Goal: Information Seeking & Learning: Learn about a topic

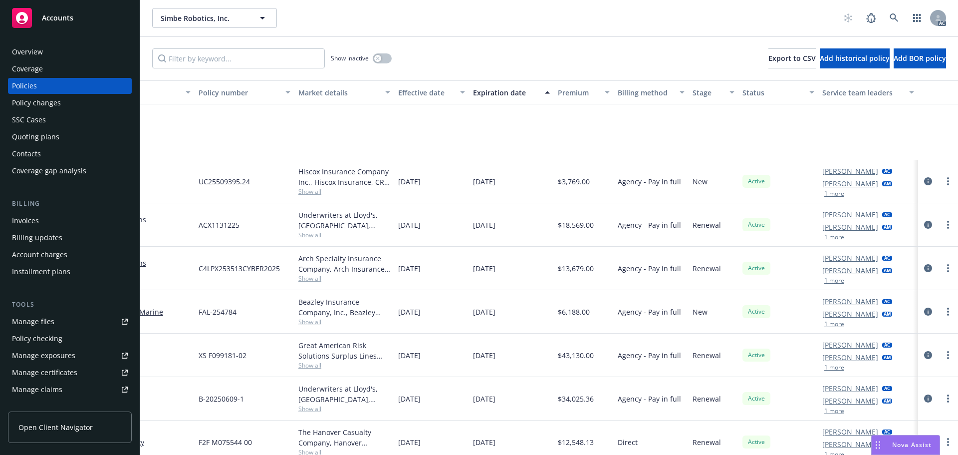
scroll to position [128, 153]
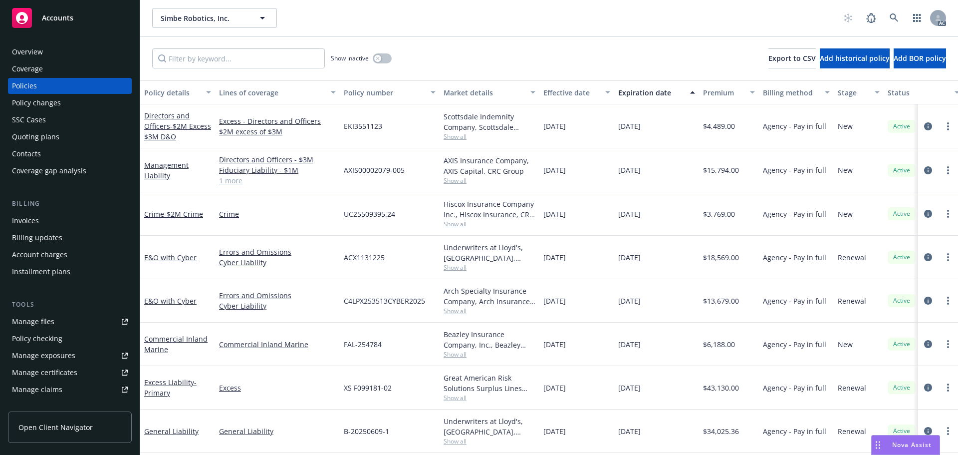
scroll to position [0, 153]
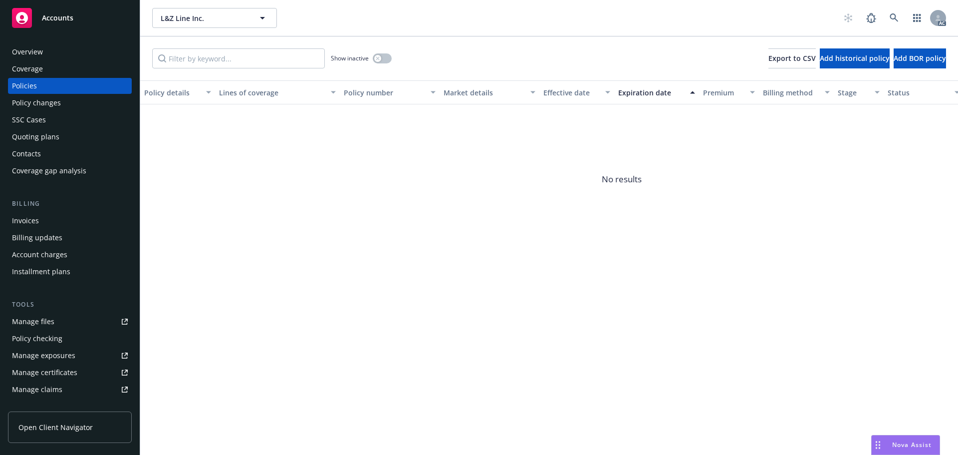
drag, startPoint x: 428, startPoint y: 253, endPoint x: 545, endPoint y: 247, distance: 117.4
click at [553, 254] on div "Policy details Lines of coverage Policy number Market details Effective date Ex…" at bounding box center [549, 167] width 818 height 174
click at [376, 51] on div "Show inactive" at bounding box center [361, 58] width 61 height 20
click at [377, 55] on div "button" at bounding box center [377, 58] width 7 height 7
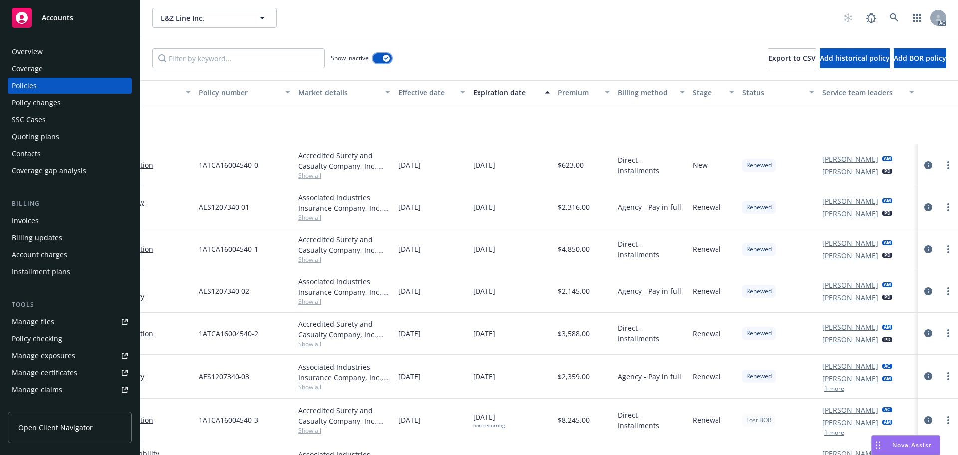
scroll to position [82, 153]
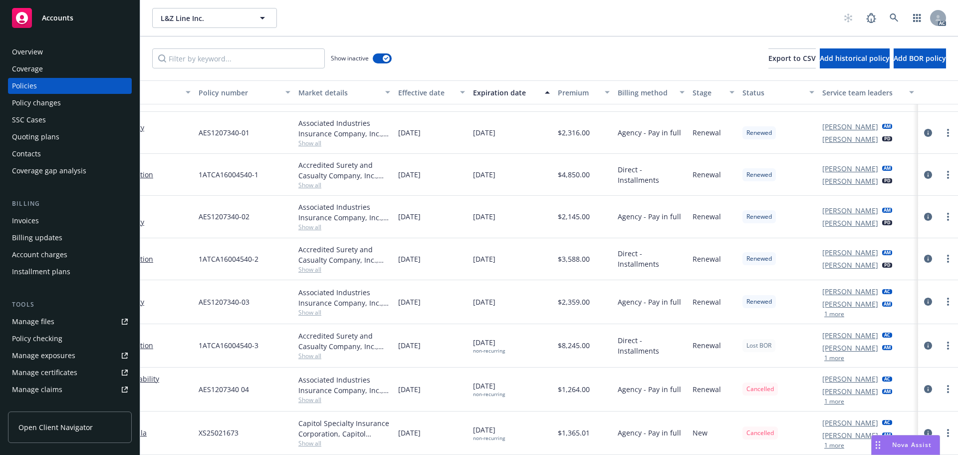
click at [824, 442] on button "1 more" at bounding box center [834, 445] width 20 height 6
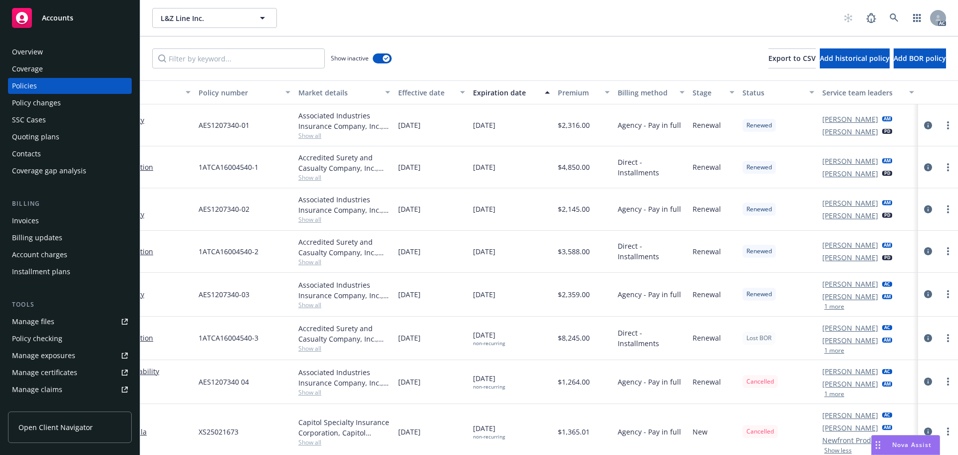
scroll to position [94, 153]
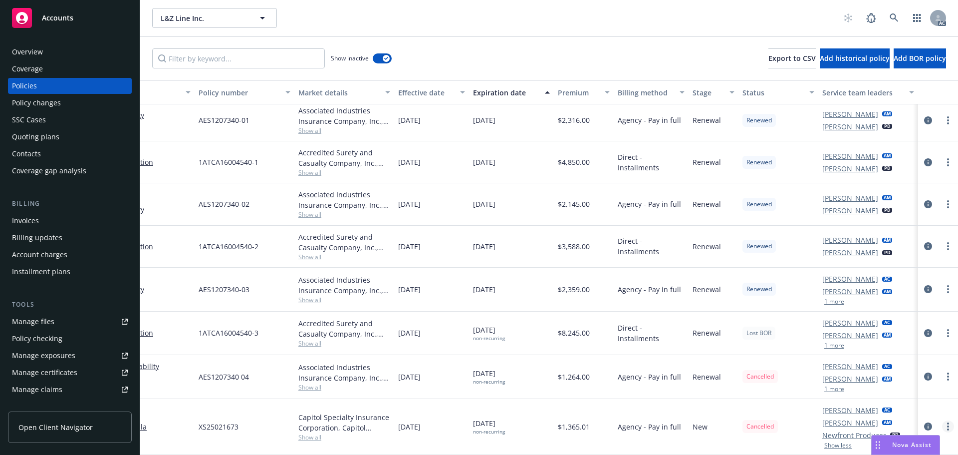
click at [942, 420] on link "more" at bounding box center [948, 426] width 12 height 12
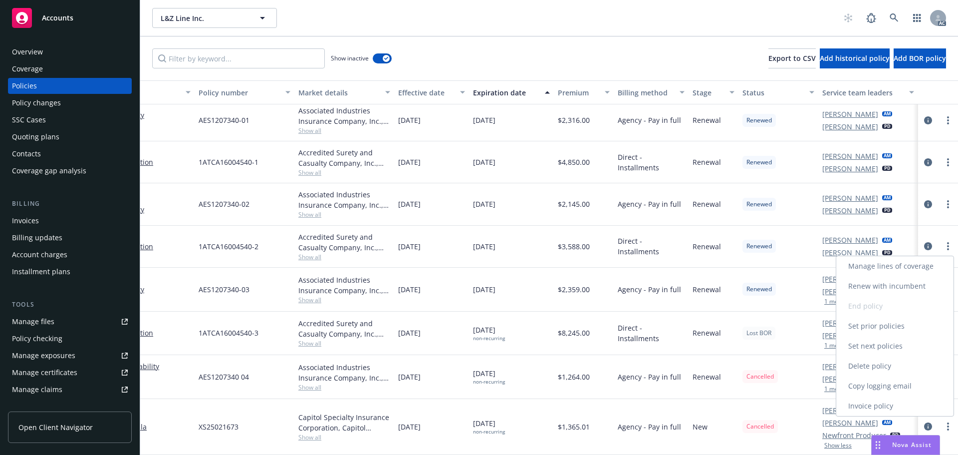
drag, startPoint x: 879, startPoint y: 386, endPoint x: 814, endPoint y: 378, distance: 65.4
click at [879, 386] on link "Copy logging email" at bounding box center [894, 386] width 117 height 20
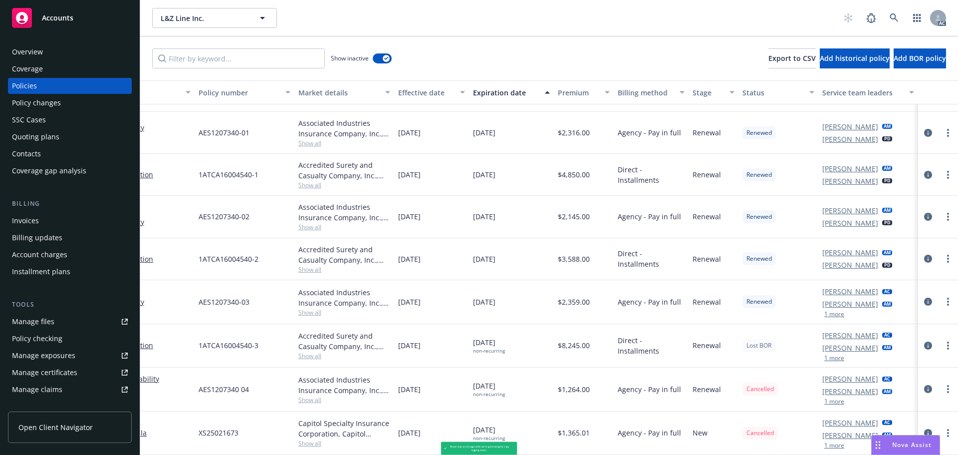
scroll to position [82, 153]
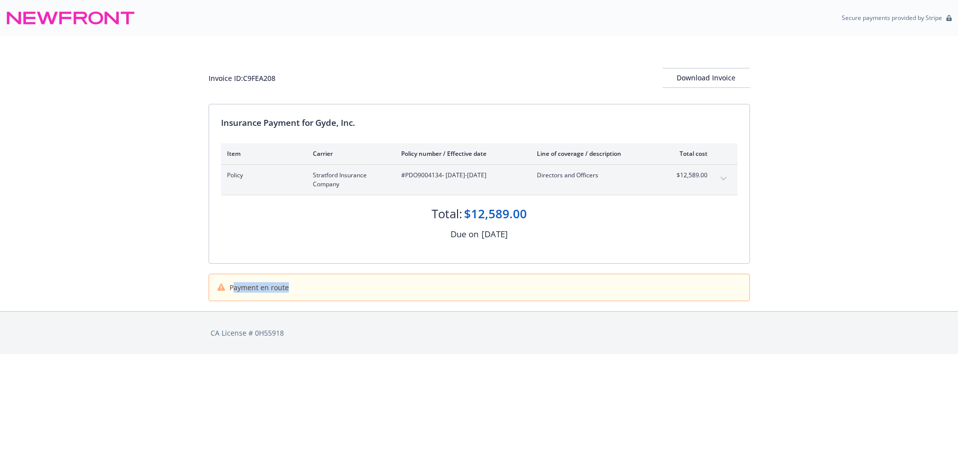
drag, startPoint x: 316, startPoint y: 291, endPoint x: 236, endPoint y: 292, distance: 80.3
click at [236, 292] on div "Payment en route" at bounding box center [479, 287] width 524 height 10
click at [272, 231] on div "Due on August 29, 2025" at bounding box center [479, 234] width 516 height 13
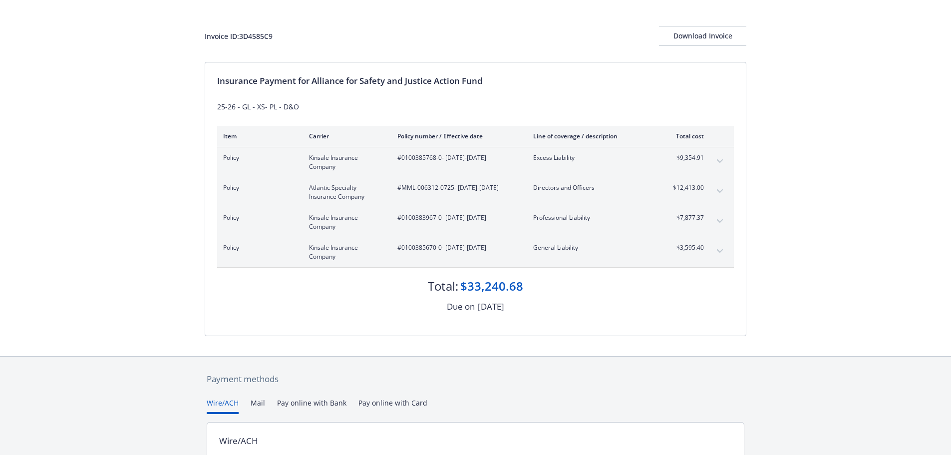
scroll to position [149, 0]
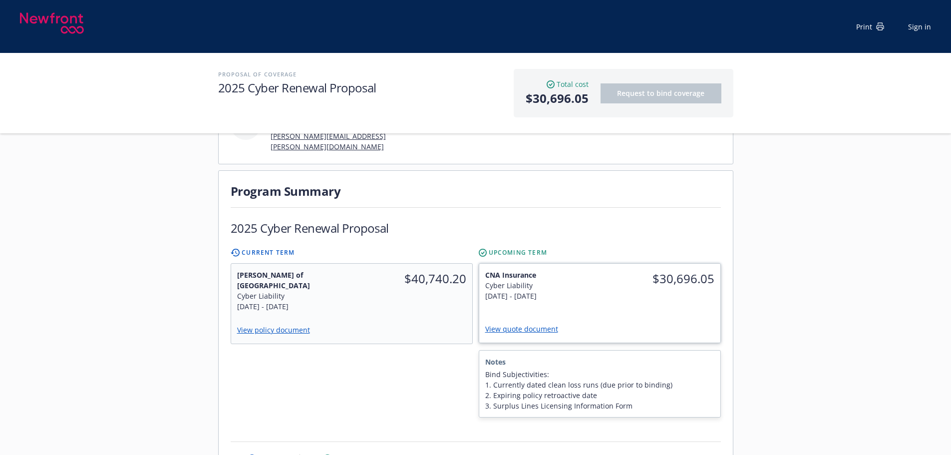
scroll to position [299, 0]
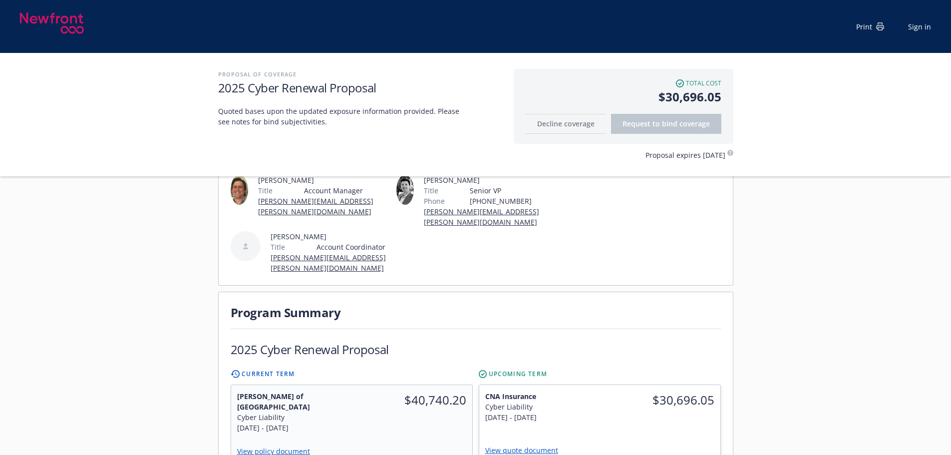
scroll to position [200, 0]
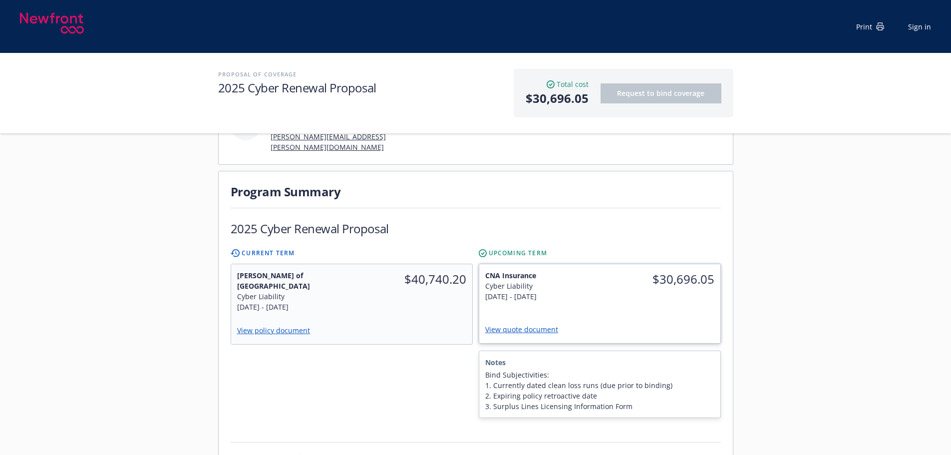
click at [592, 270] on span "CNA Insurance" at bounding box center [539, 275] width 109 height 10
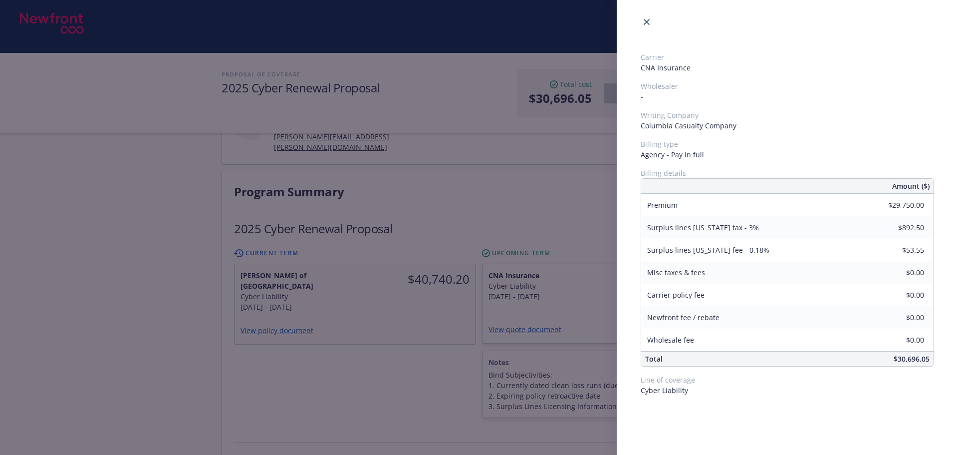
click at [180, 229] on div "Carrier CNA Insurance Wholesaler - Writing Company Columbia Casualty Company Bi…" at bounding box center [479, 227] width 958 height 455
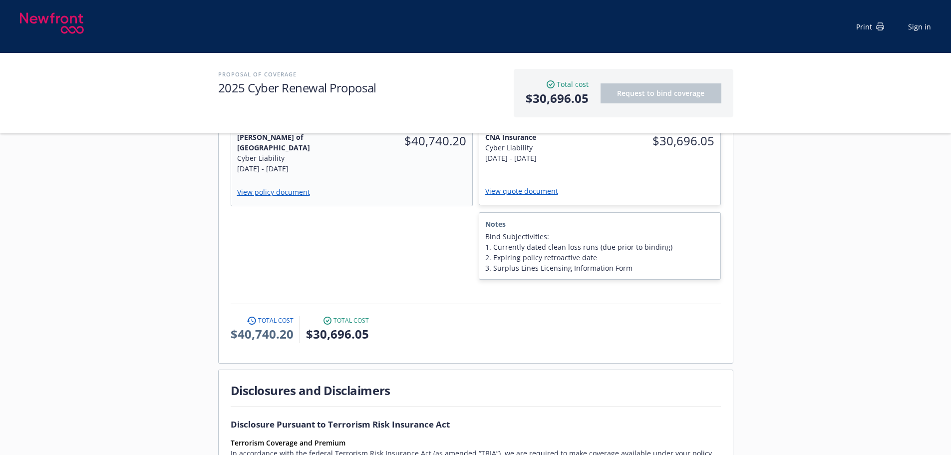
scroll to position [349, 0]
